Goal: Task Accomplishment & Management: Complete application form

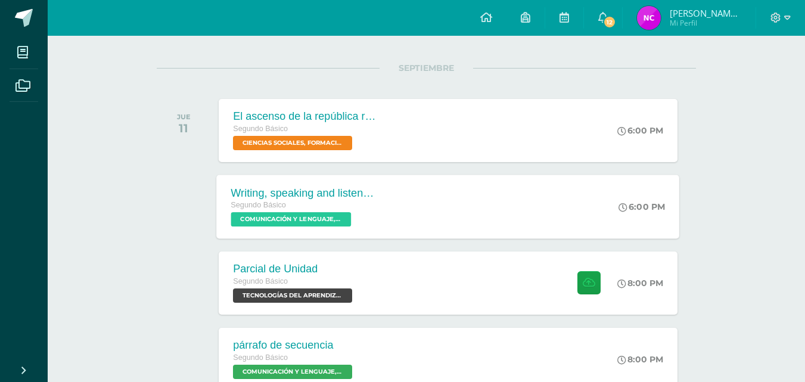
scroll to position [159, 0]
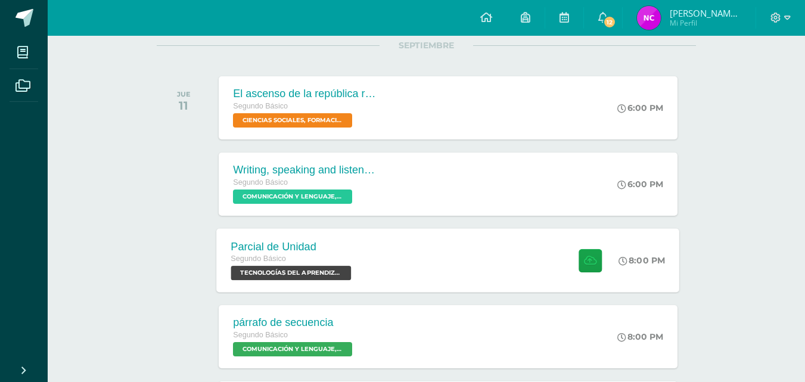
click at [366, 279] on div at bounding box center [587, 260] width 58 height 64
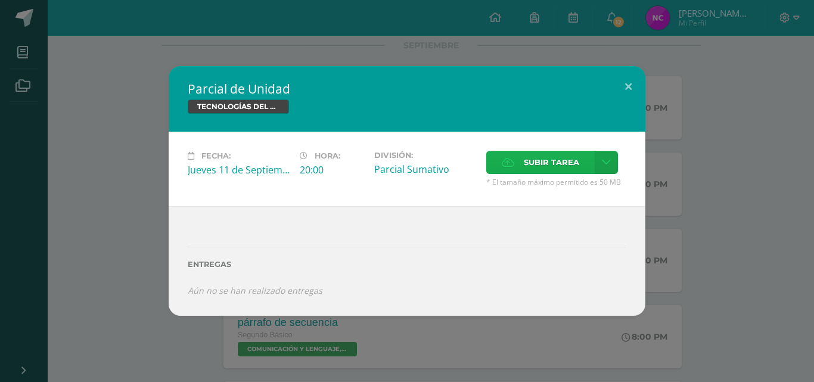
click at [366, 164] on span "Subir tarea" at bounding box center [551, 162] width 55 height 22
click at [0, 0] on input "Subir tarea" at bounding box center [0, 0] width 0 height 0
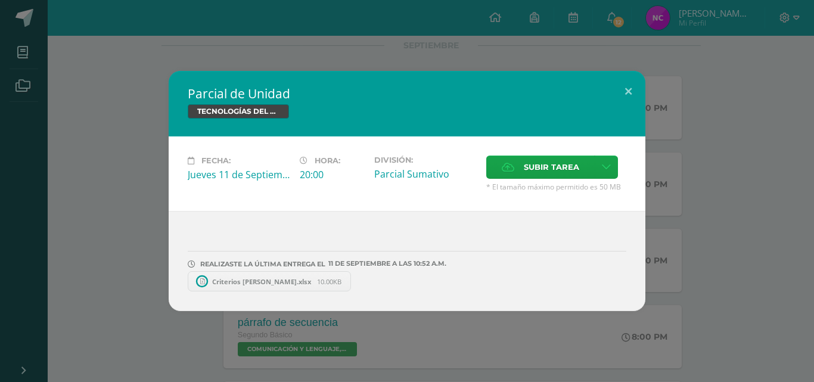
click at [366, 146] on div "Fecha: Jueves 11 de Septiembre Hora: 20:00 División: [GEOGRAPHIC_DATA] Cancelar" at bounding box center [407, 173] width 477 height 74
click at [366, 164] on span "Subir tarea" at bounding box center [551, 167] width 55 height 22
click at [0, 0] on input "Subir tarea" at bounding box center [0, 0] width 0 height 0
click at [366, 166] on label "Subir tarea" at bounding box center [540, 167] width 108 height 23
click at [0, 0] on input "Subir tarea" at bounding box center [0, 0] width 0 height 0
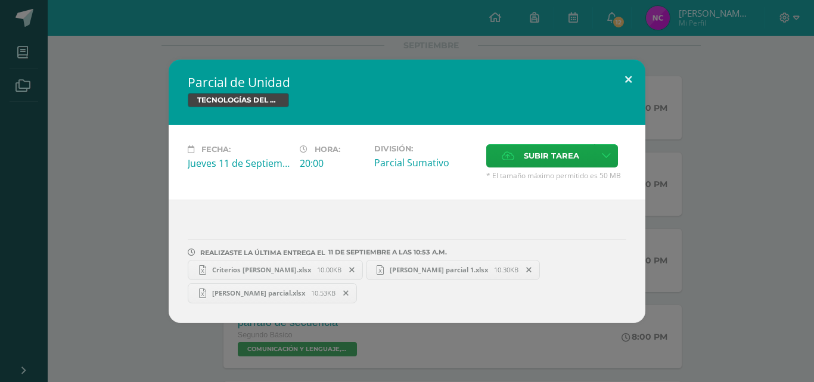
click at [366, 78] on button at bounding box center [628, 80] width 34 height 41
